Goal: Task Accomplishment & Management: Manage account settings

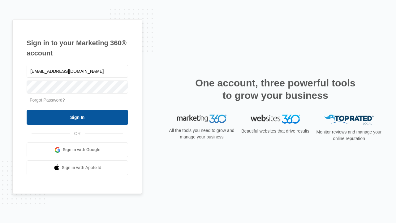
click at [77, 117] on input "Sign In" at bounding box center [78, 117] width 102 height 15
